Goal: Entertainment & Leisure: Consume media (video, audio)

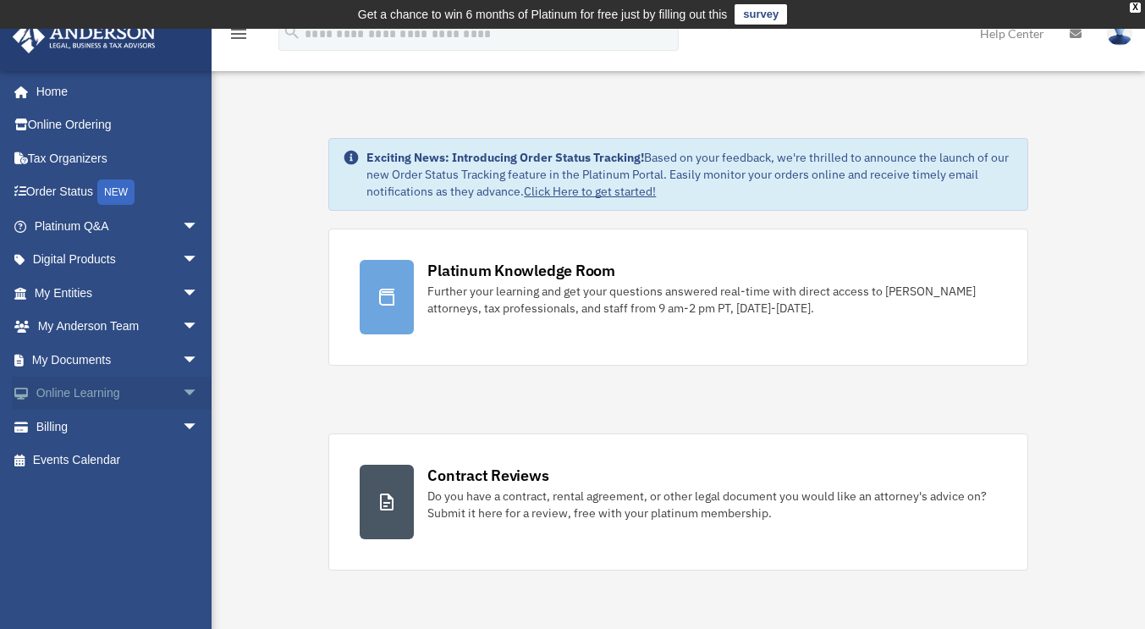
click at [187, 391] on span "arrow_drop_down" at bounding box center [199, 393] width 34 height 35
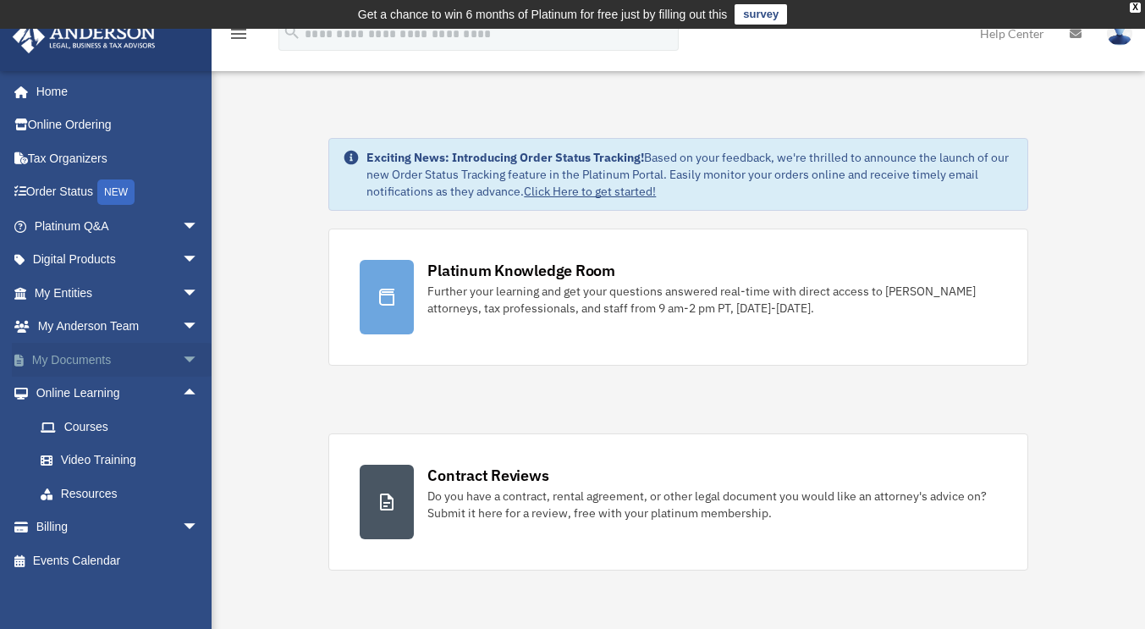
click at [184, 354] on span "arrow_drop_down" at bounding box center [199, 360] width 34 height 35
click at [65, 392] on link "Box" at bounding box center [124, 393] width 200 height 34
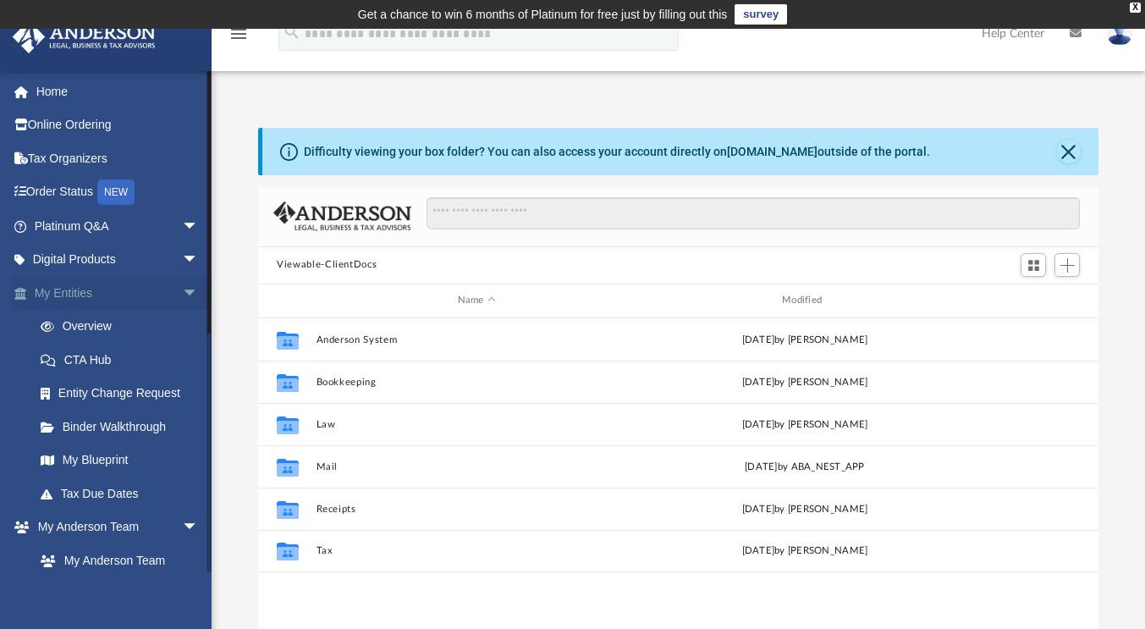
scroll to position [371, 827]
click at [182, 288] on span "arrow_drop_down" at bounding box center [199, 293] width 34 height 35
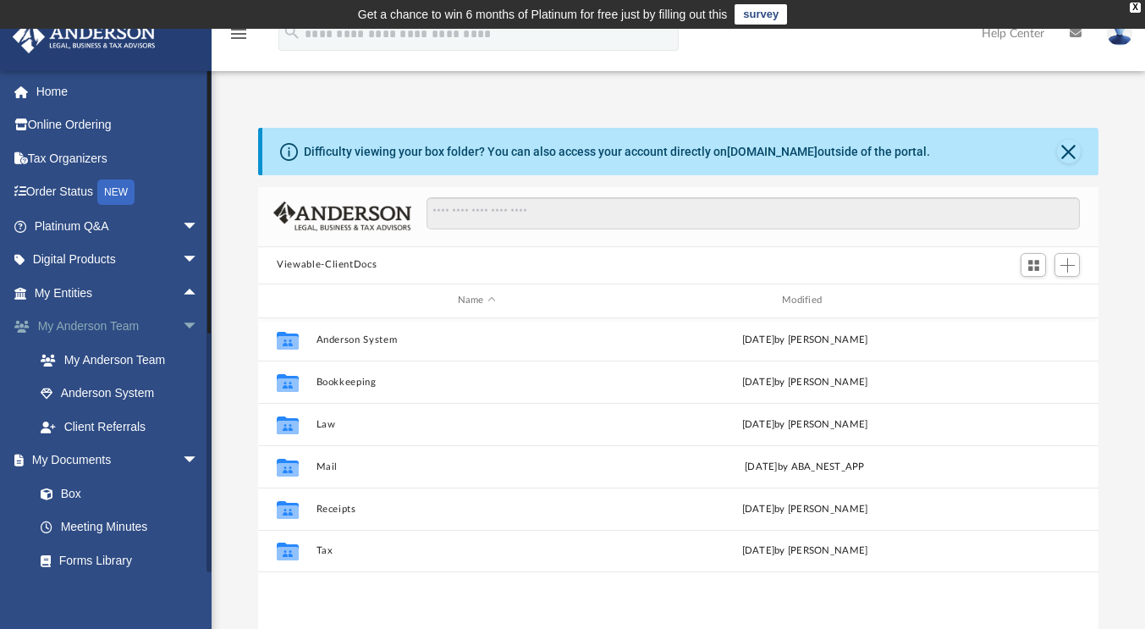
click at [182, 319] on span "arrow_drop_down" at bounding box center [199, 327] width 34 height 35
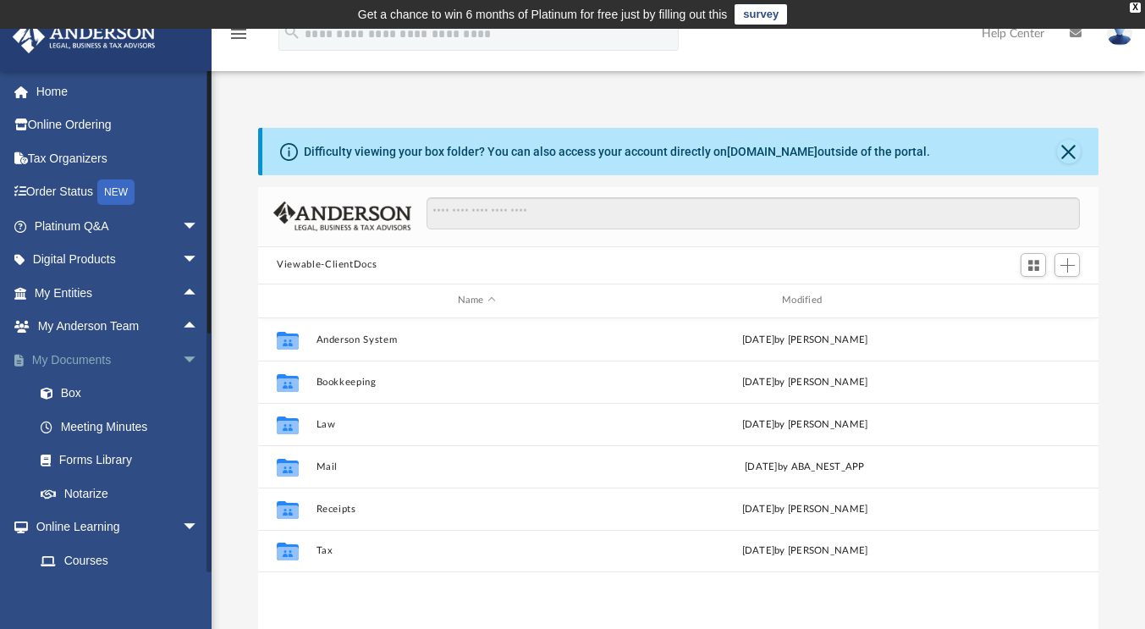
click at [182, 353] on span "arrow_drop_down" at bounding box center [199, 360] width 34 height 35
click at [103, 486] on link "Resources" at bounding box center [124, 493] width 200 height 34
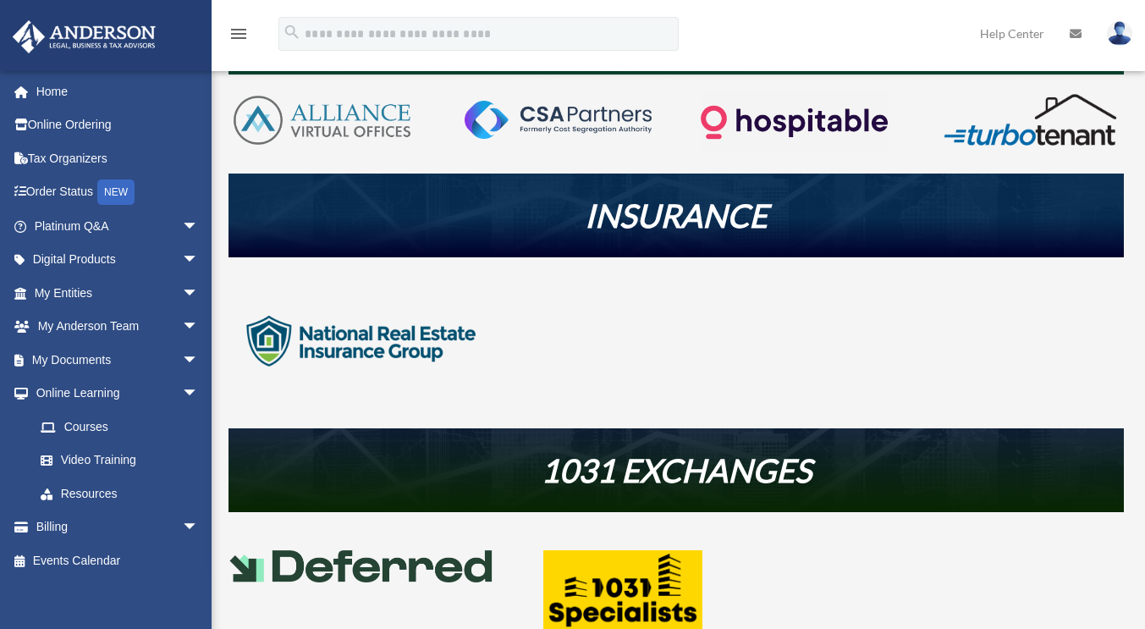
scroll to position [429, 0]
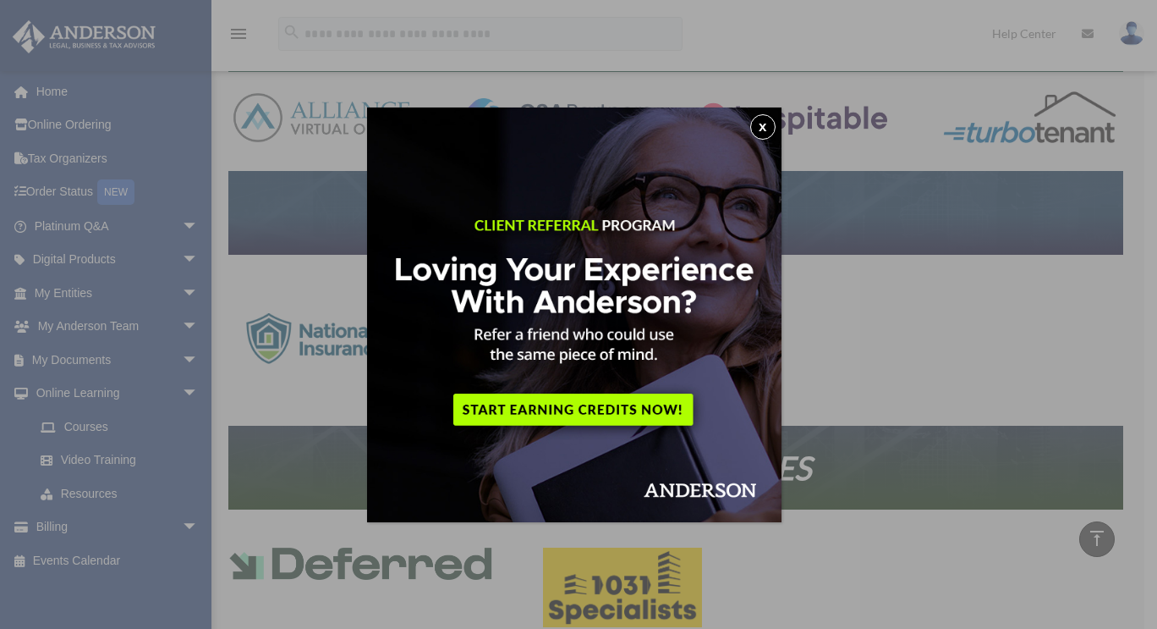
click at [762, 124] on button "x" at bounding box center [762, 126] width 25 height 25
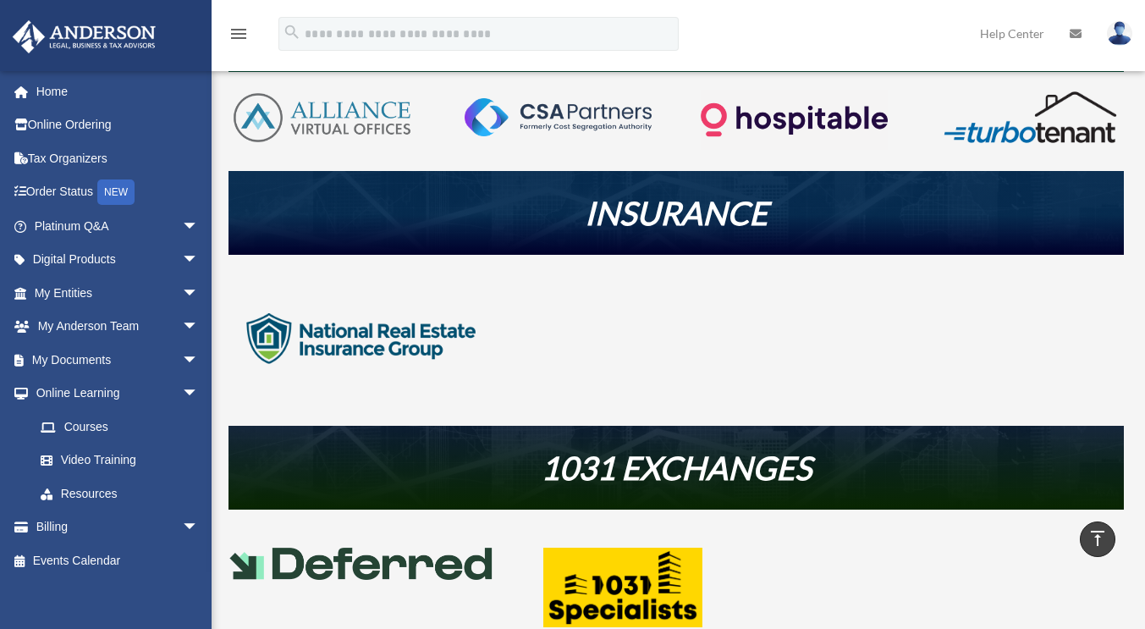
drag, startPoint x: 1142, startPoint y: 318, endPoint x: 1145, endPoint y: 354, distance: 35.6
click at [1144, 355] on html "X Get a chance to win 6 months of Platinum for free just by filling out this su…" at bounding box center [572, 431] width 1145 height 1721
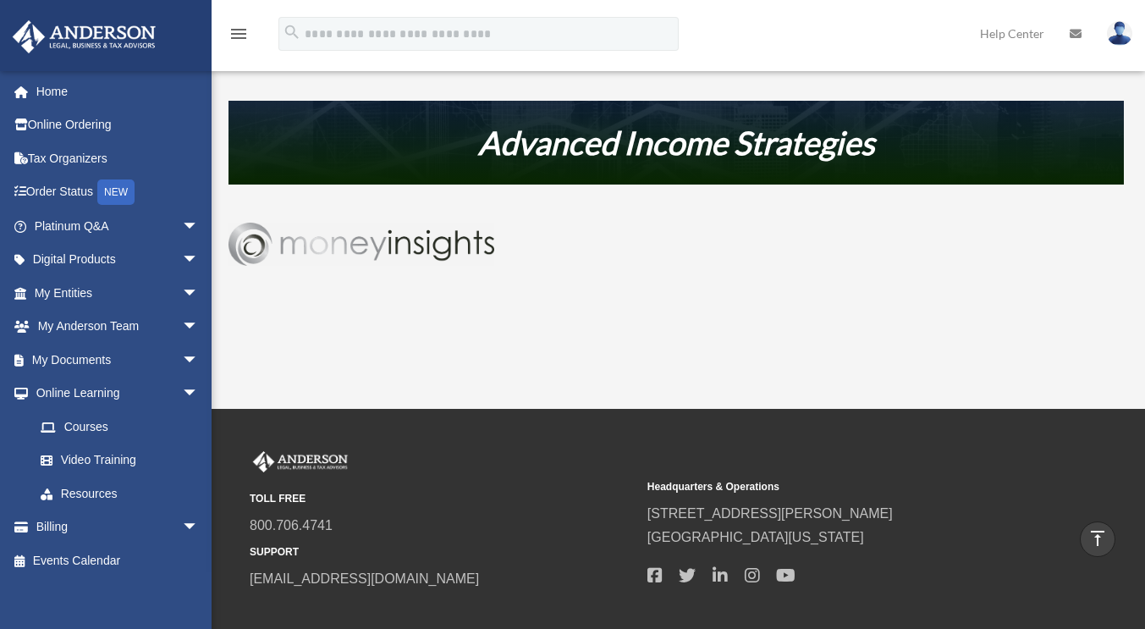
scroll to position [1004, 0]
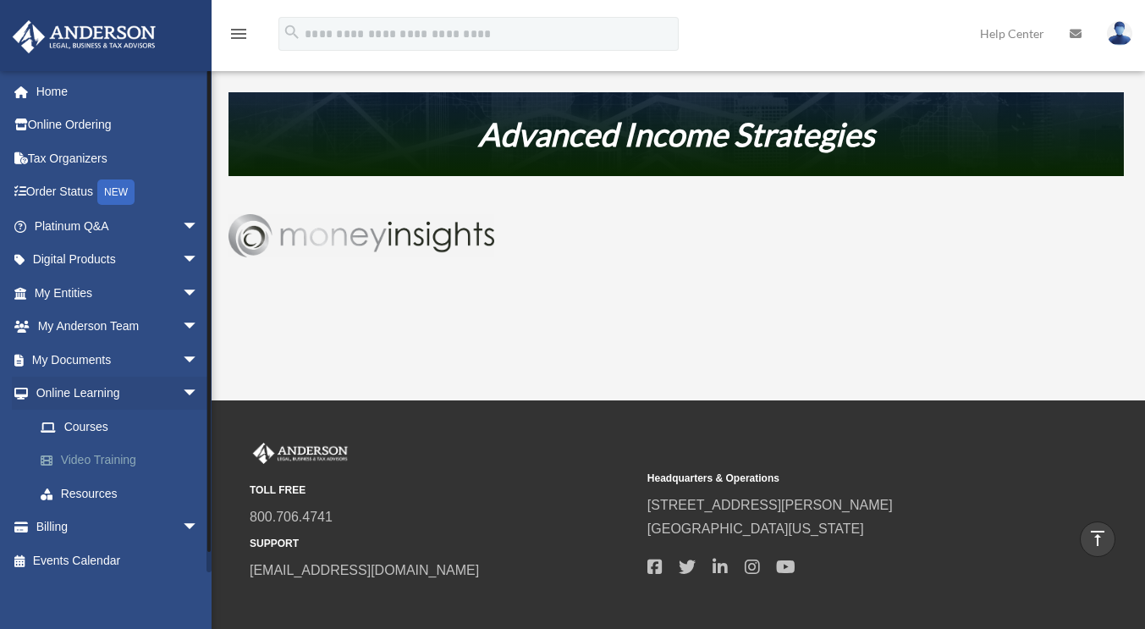
click at [108, 463] on link "Video Training" at bounding box center [124, 460] width 200 height 34
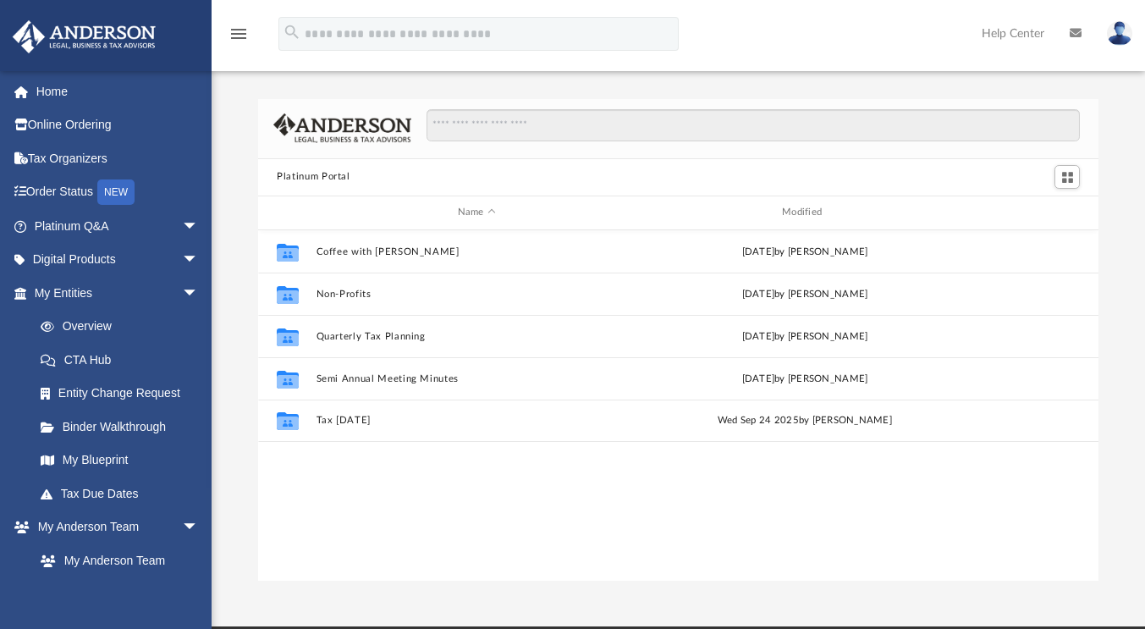
scroll to position [371, 827]
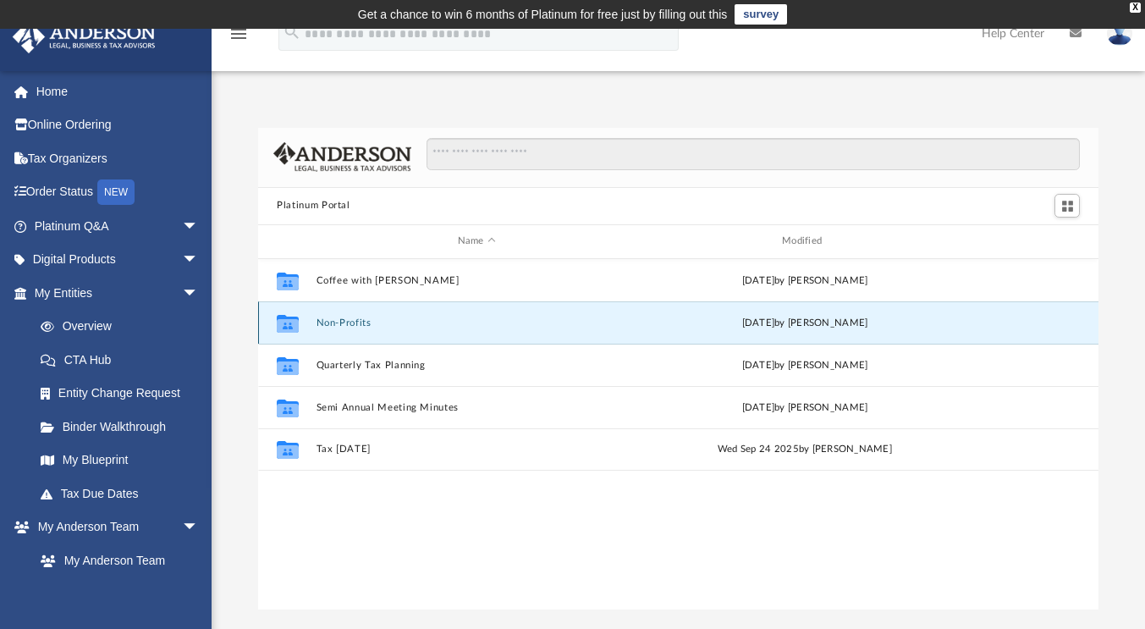
click at [343, 319] on button "Non-Profits" at bounding box center [476, 322] width 321 height 11
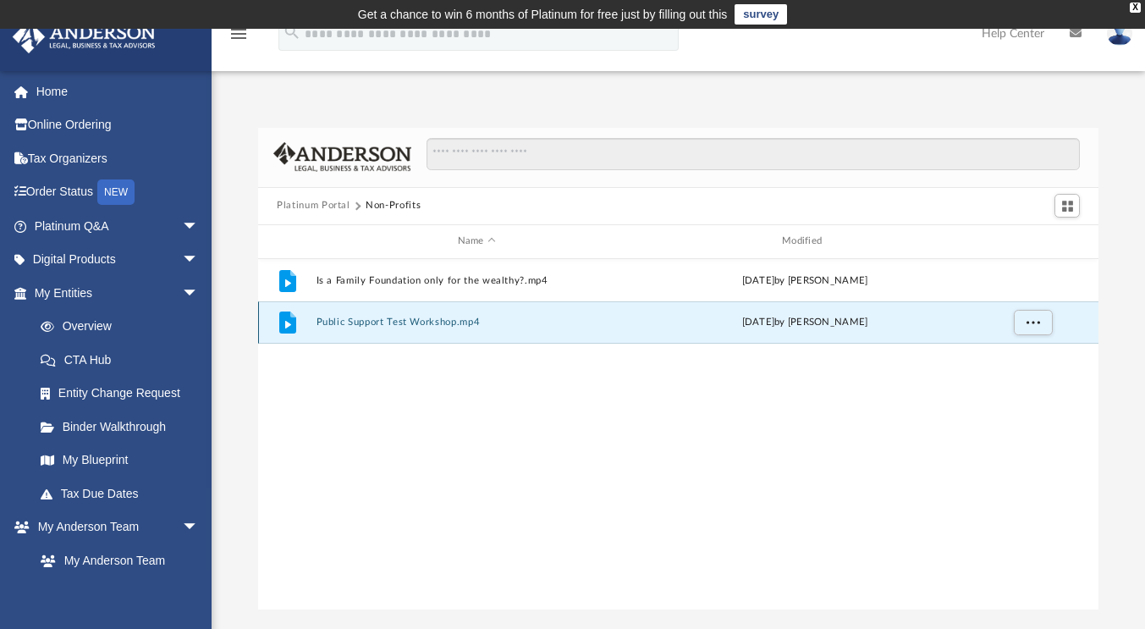
click at [439, 316] on button "Public Support Test Workshop.mp4" at bounding box center [476, 321] width 321 height 11
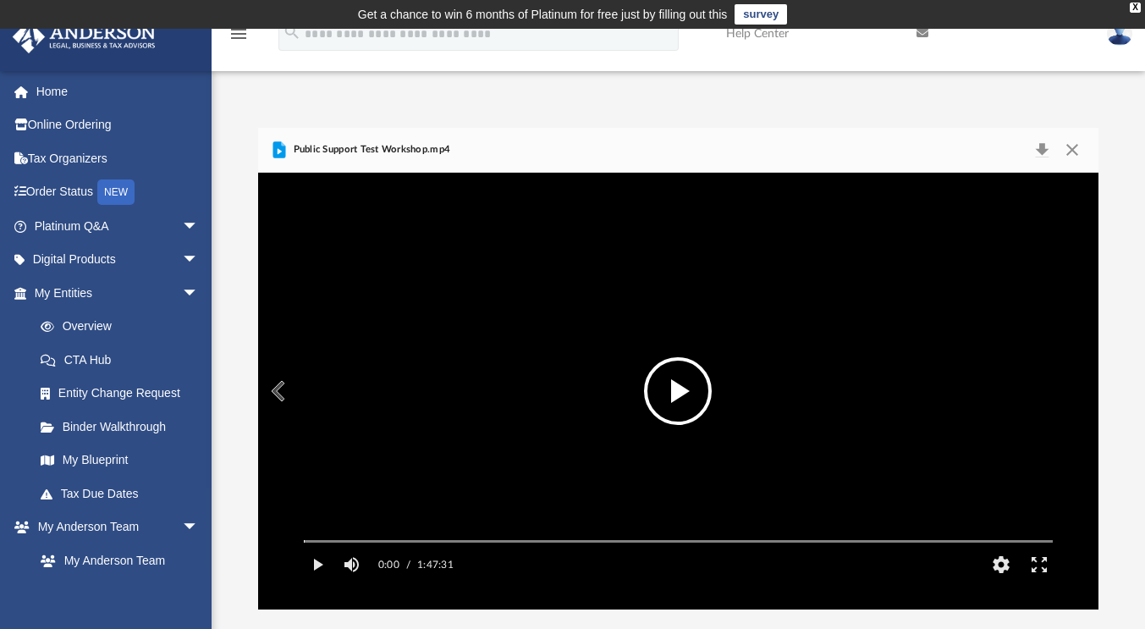
click at [680, 387] on button "File preview" at bounding box center [678, 391] width 68 height 68
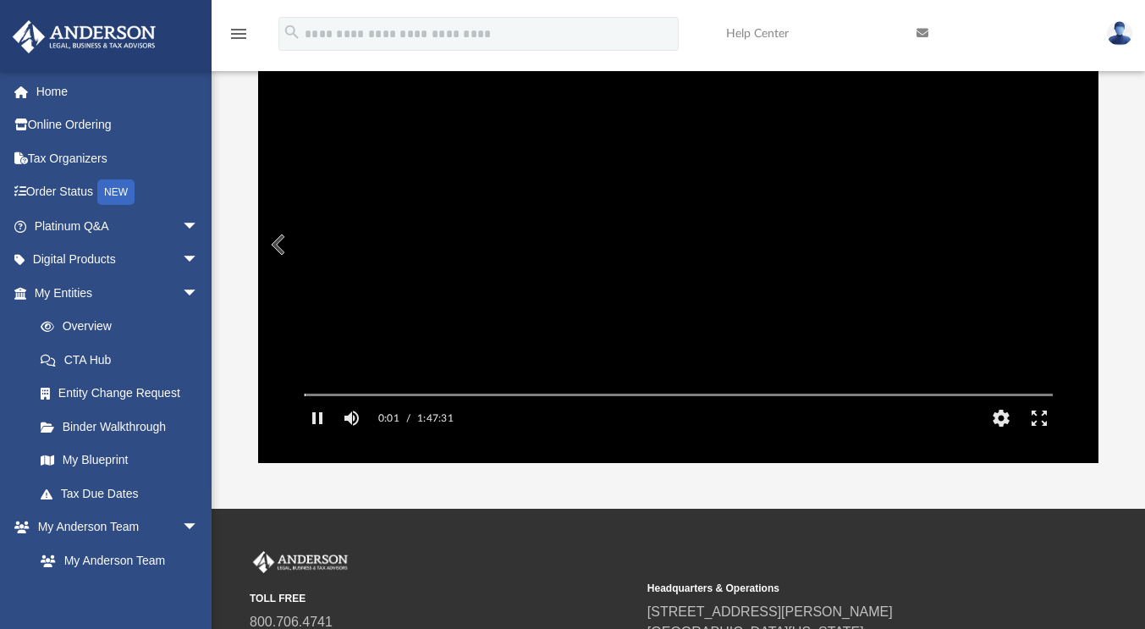
scroll to position [155, 0]
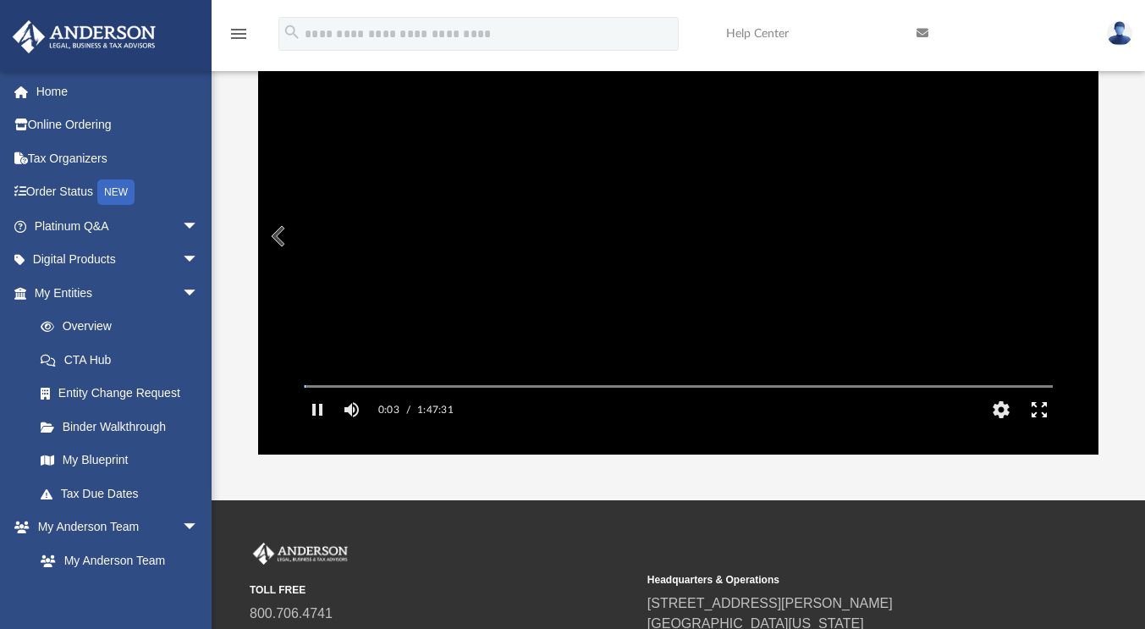
click at [1032, 426] on button "Enter fullscreen" at bounding box center [1038, 410] width 38 height 34
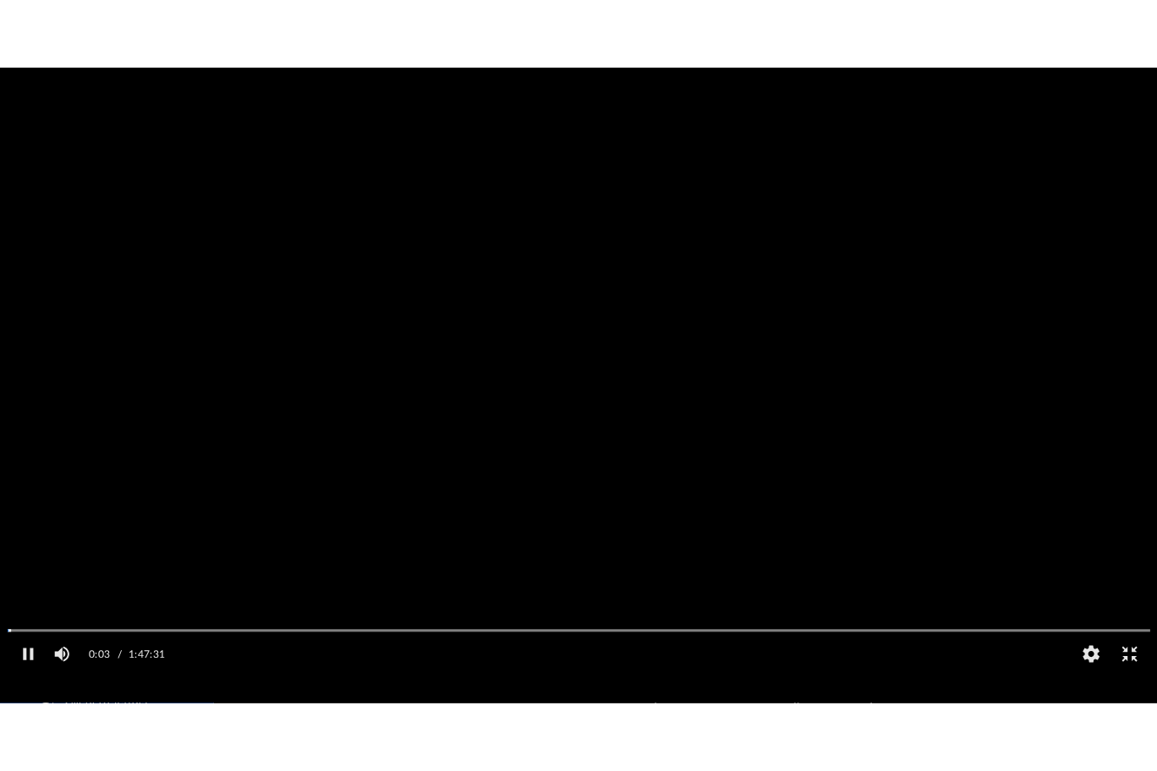
scroll to position [371, 838]
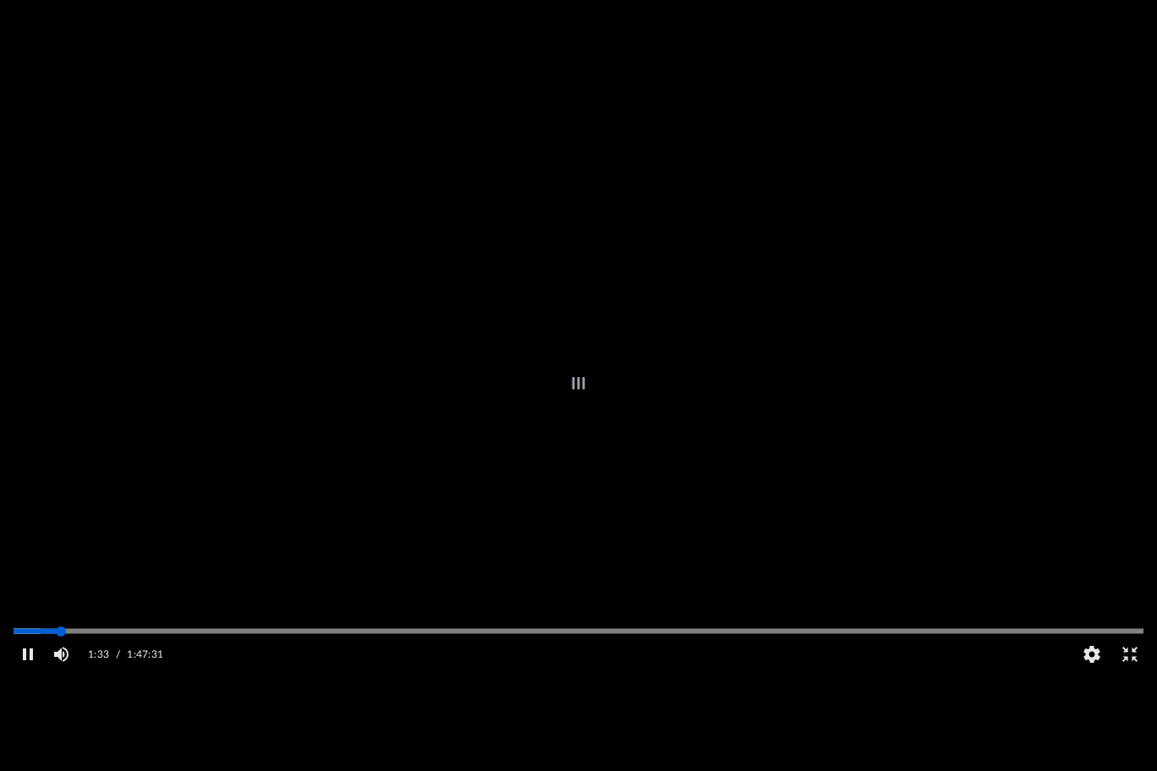
click at [61, 628] on div "Autoplay Disabled Speed Normal Quality Auto Subtitles/CC Off Audio Autoplay Dis…" at bounding box center [578, 385] width 1157 height 771
drag, startPoint x: 67, startPoint y: 669, endPoint x: 226, endPoint y: 672, distance: 159.1
click at [226, 628] on div "Autoplay Disabled Speed Normal Quality Auto Subtitles/CC Off Audio Autoplay Dis…" at bounding box center [578, 385] width 1157 height 771
click at [193, 628] on div "Media Slider" at bounding box center [578, 631] width 1157 height 14
click at [193, 628] on div "Autoplay Disabled Speed Normal Quality Auto Subtitles/CC Off Audio Autoplay Dis…" at bounding box center [578, 385] width 1157 height 771
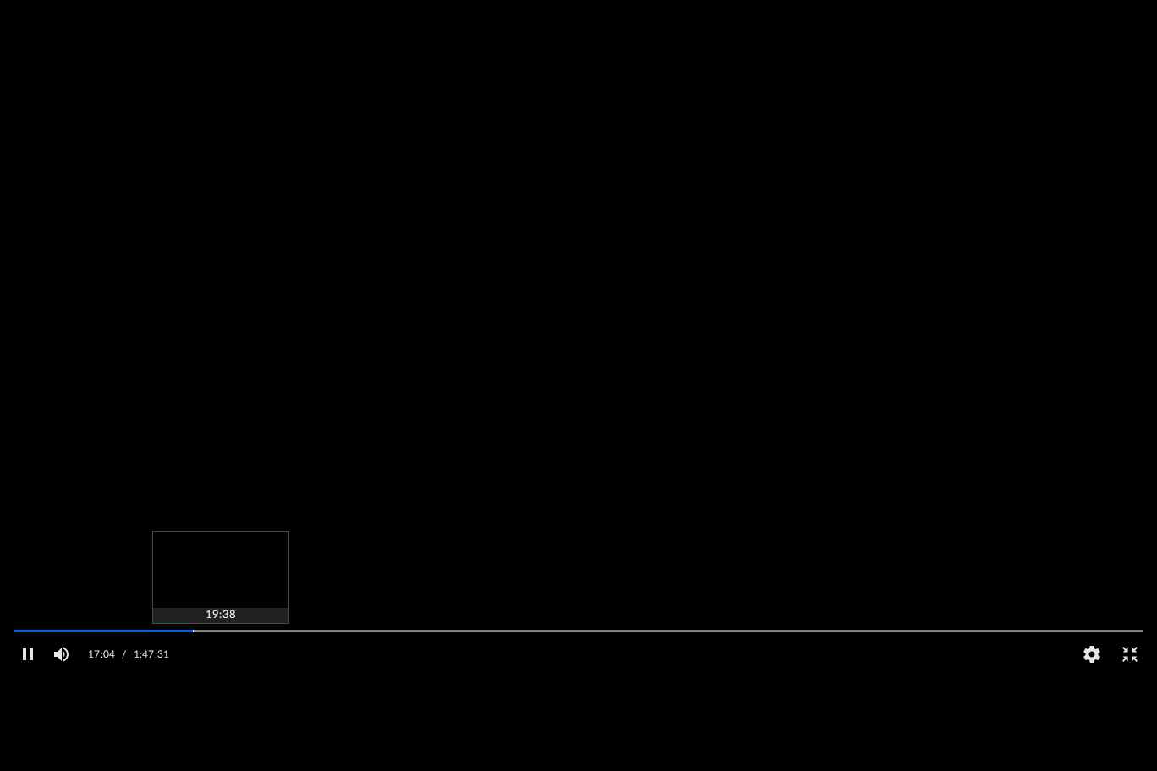
click at [220, 628] on div "Autoplay Disabled Speed Normal Quality Auto Subtitles/CC Off Audio Autoplay Dis…" at bounding box center [578, 385] width 1157 height 771
click at [206, 628] on div "Autoplay Disabled Speed Normal Quality Auto Subtitles/CC Off Audio Autoplay Dis…" at bounding box center [578, 385] width 1157 height 771
click at [29, 628] on button "Pause" at bounding box center [27, 655] width 38 height 34
